Goal: Transaction & Acquisition: Subscribe to service/newsletter

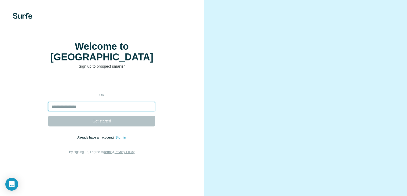
drag, startPoint x: 0, startPoint y: 0, endPoint x: 112, endPoint y: 115, distance: 161.0
click at [112, 111] on input "email" at bounding box center [101, 107] width 107 height 10
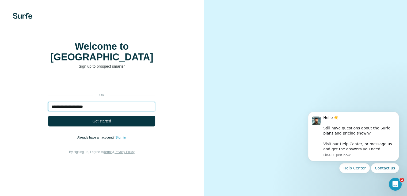
type input "**********"
click at [48, 115] on button "Get started" at bounding box center [101, 120] width 107 height 11
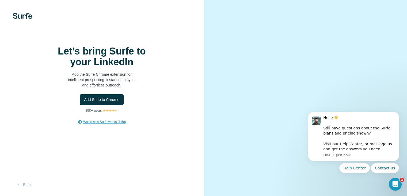
click at [97, 124] on span "Watch how Surfe works (1:58)" at bounding box center [104, 121] width 43 height 5
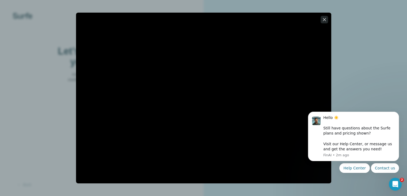
click at [327, 20] on button "button" at bounding box center [325, 20] width 8 height 8
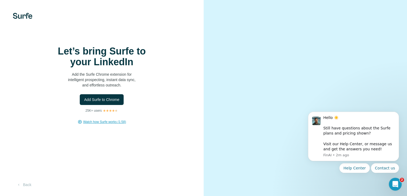
scroll to position [24, 0]
click at [29, 183] on button "Back" at bounding box center [24, 184] width 22 height 10
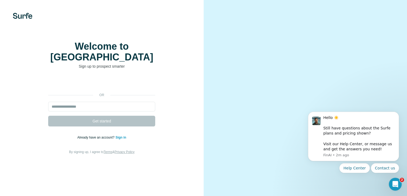
click at [27, 17] on img at bounding box center [23, 16] width 20 height 6
